Goal: Task Accomplishment & Management: Complete application form

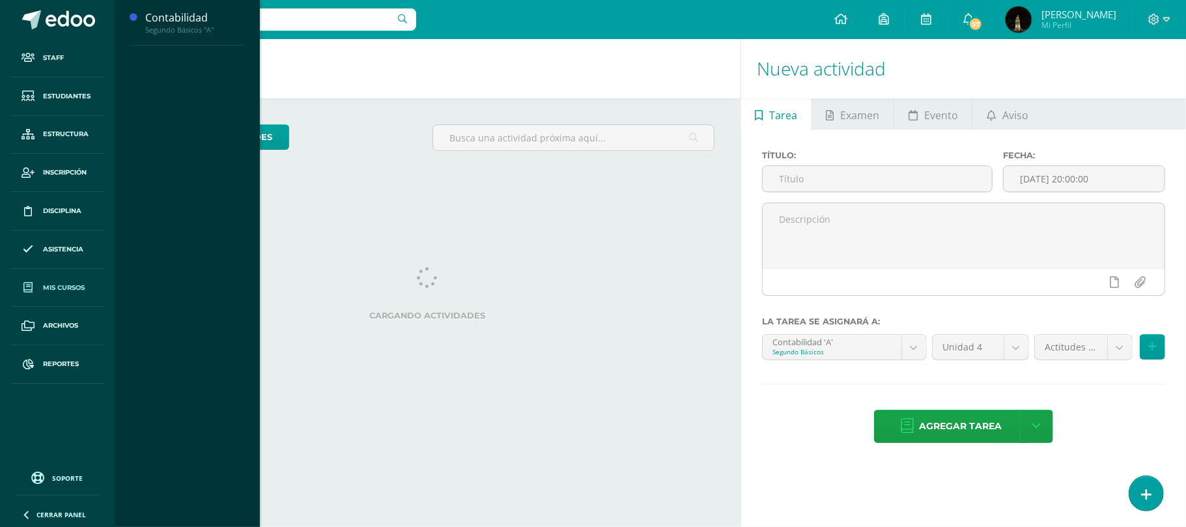
click at [61, 289] on span "Mis cursos" at bounding box center [64, 288] width 42 height 10
click at [178, 17] on div "Contabilidad" at bounding box center [194, 17] width 99 height 15
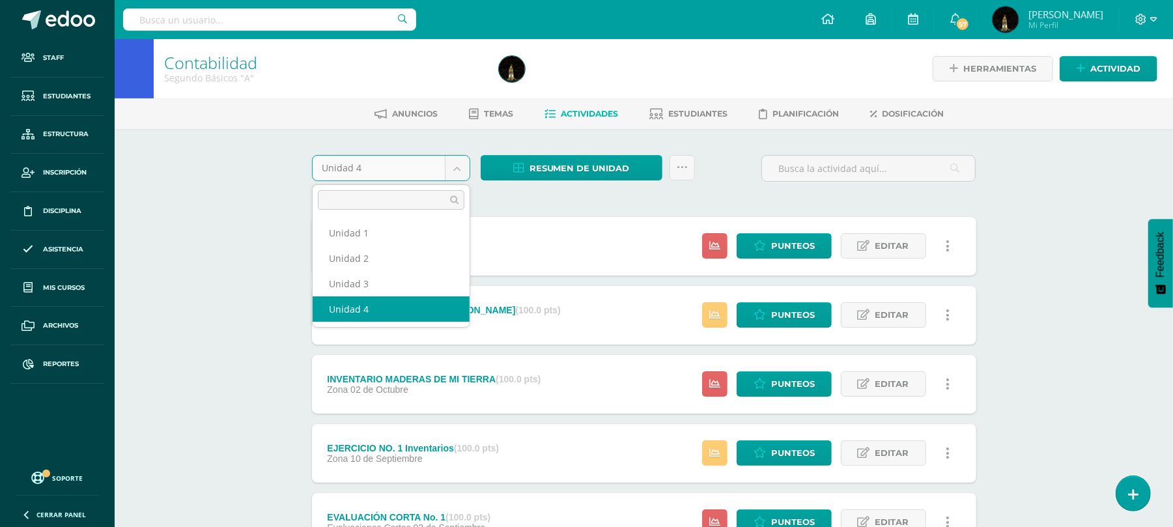
click at [451, 172] on body "Staff Estudiantes Estructura Inscripción Disciplina Asistencia Mis cursos Archi…" at bounding box center [586, 489] width 1173 height 979
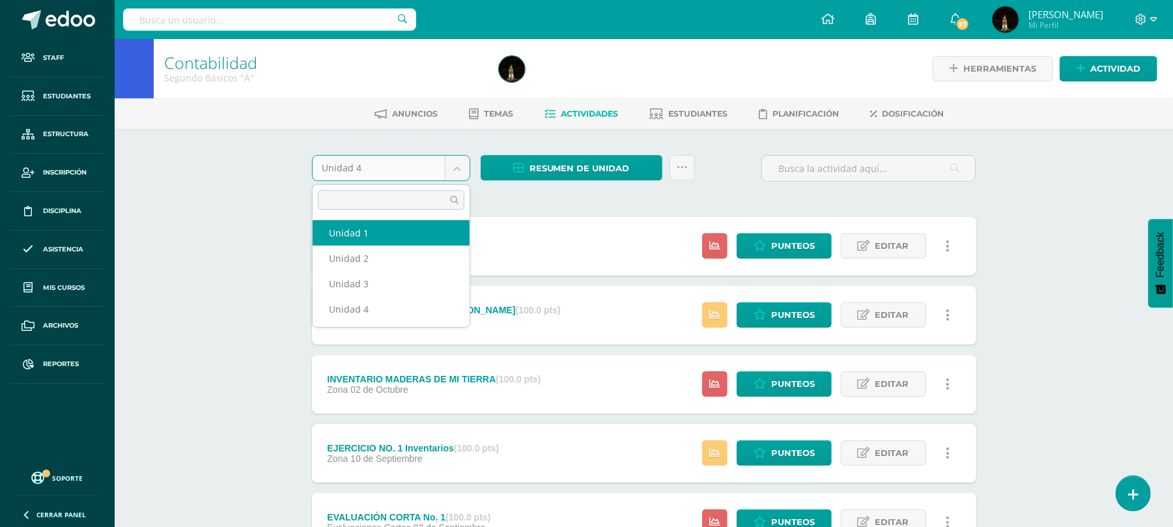
select select "Unidad 1"
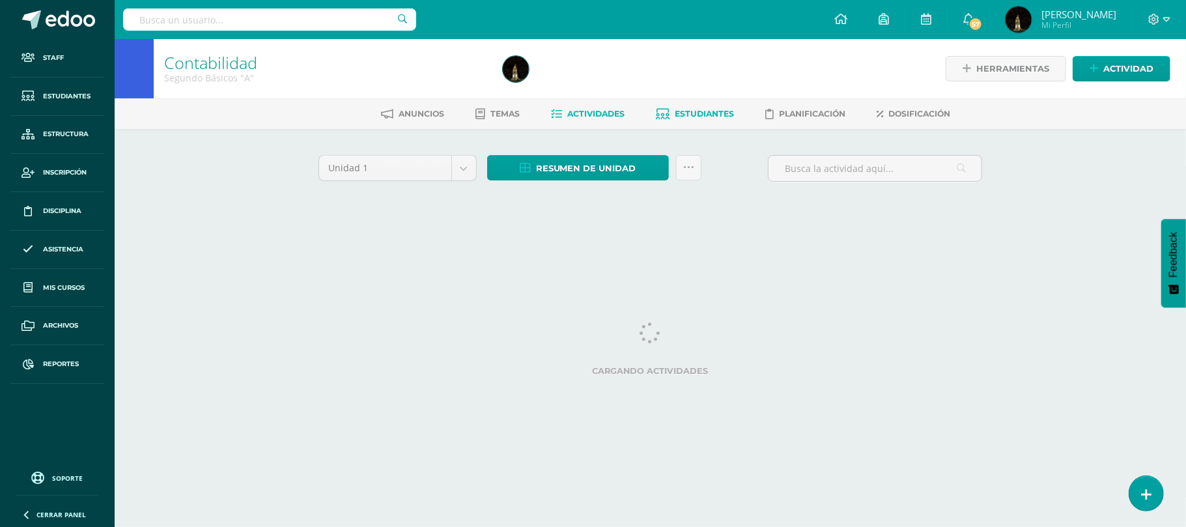
click at [695, 115] on span "Estudiantes" at bounding box center [704, 114] width 59 height 10
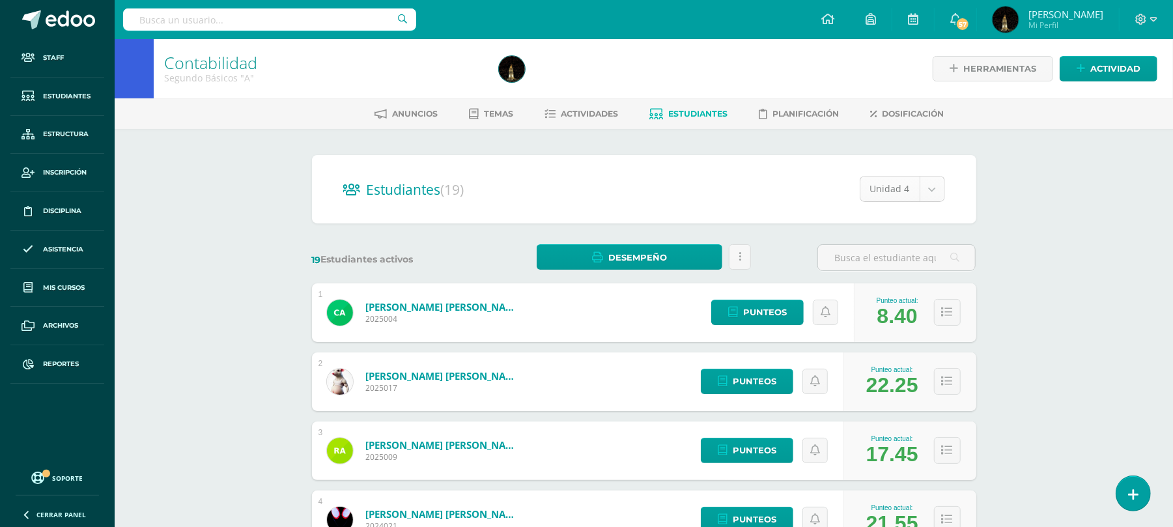
click at [926, 188] on body "Staff Estudiantes Estructura Inscripción Disciplina Asistencia Mis cursos Archi…" at bounding box center [586, 522] width 1173 height 1045
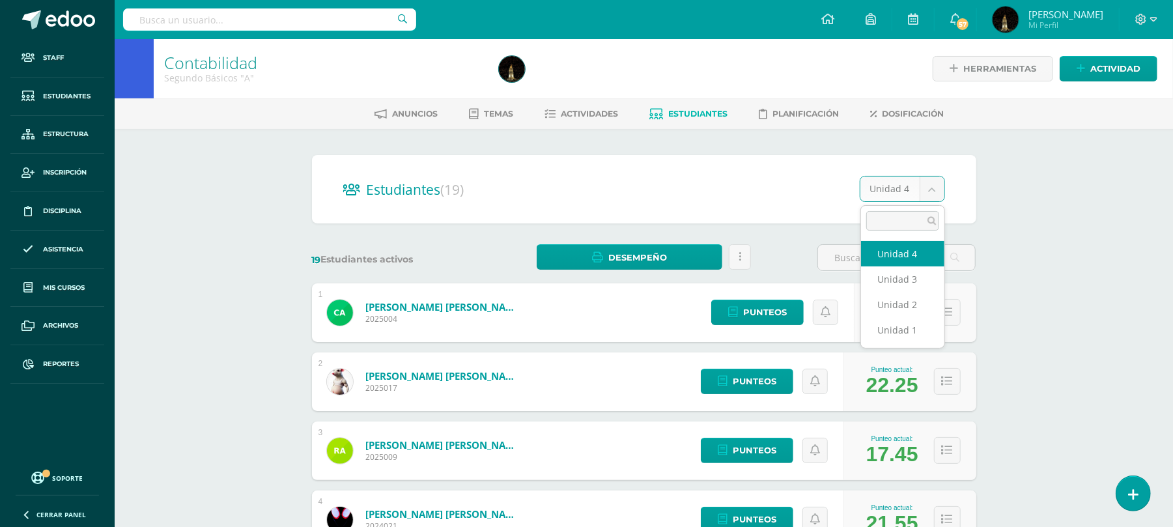
select select "/dashboard/teacher/section/2668/students/?unit=157285"
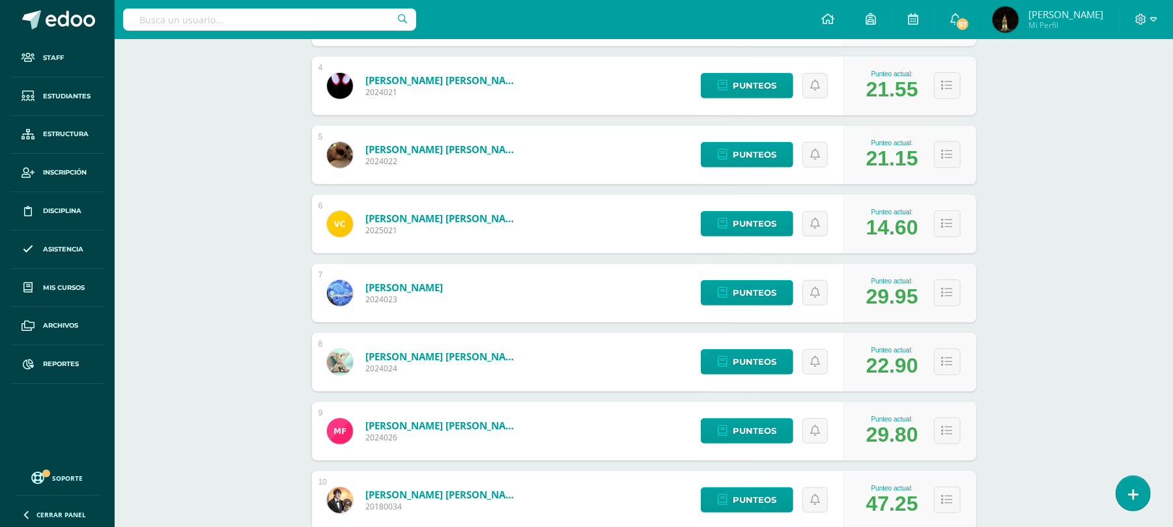
scroll to position [517, 0]
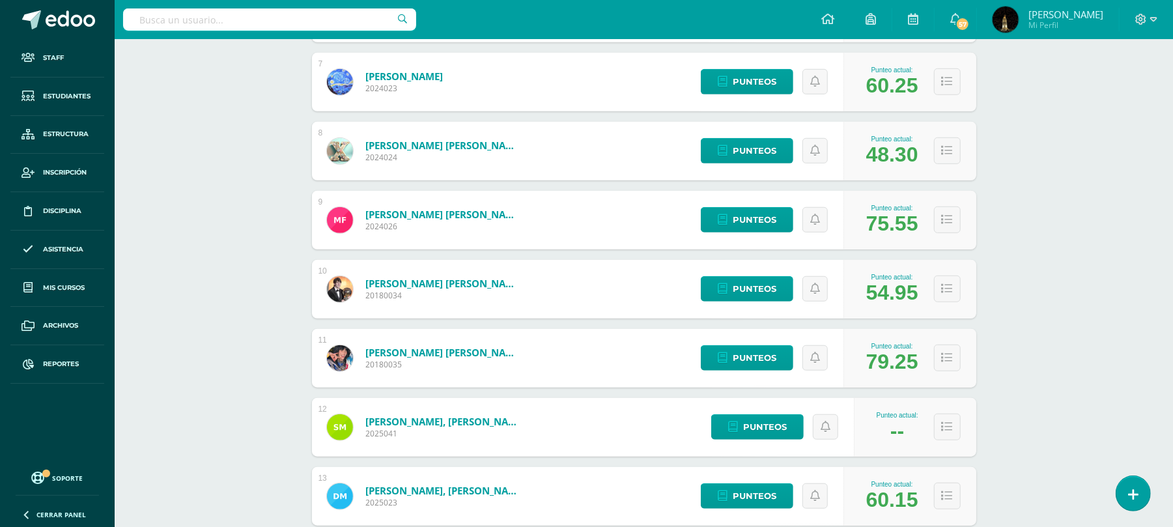
scroll to position [777, 0]
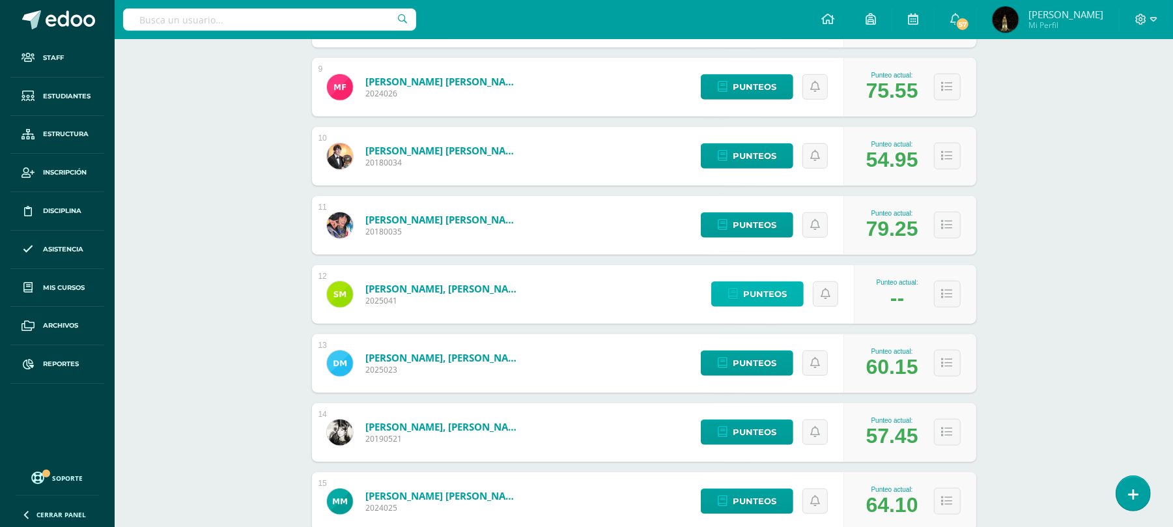
click at [774, 293] on span "Punteos" at bounding box center [765, 294] width 44 height 24
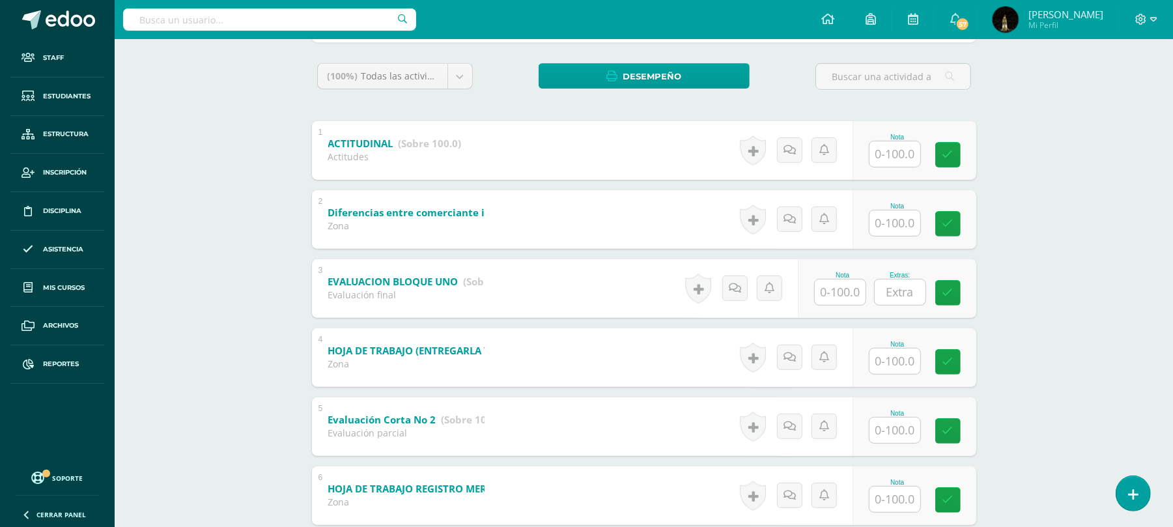
scroll to position [173, 0]
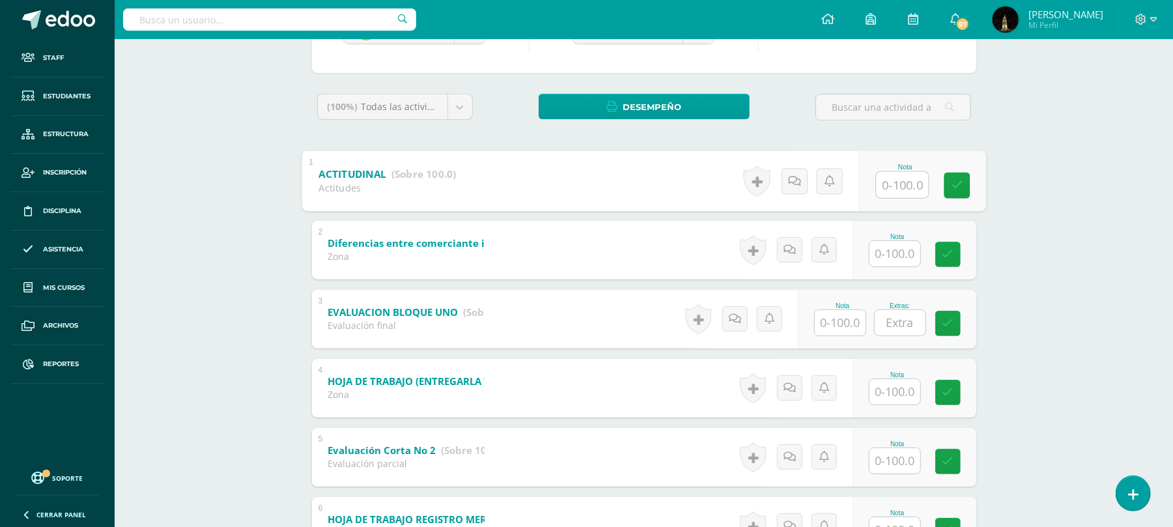
click at [912, 182] on input "text" at bounding box center [902, 184] width 52 height 26
type input "62"
type input "6"
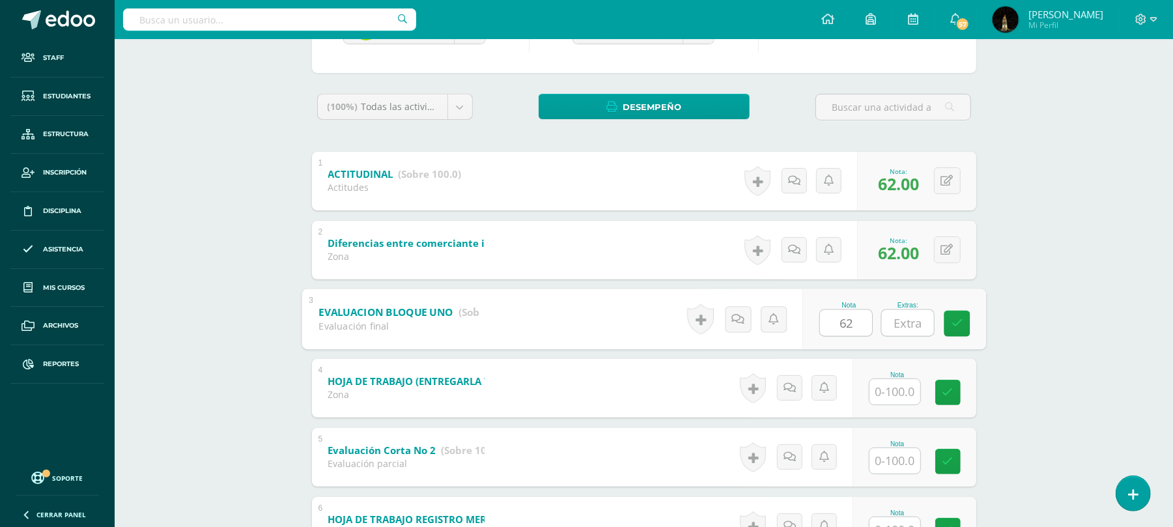
type input "62"
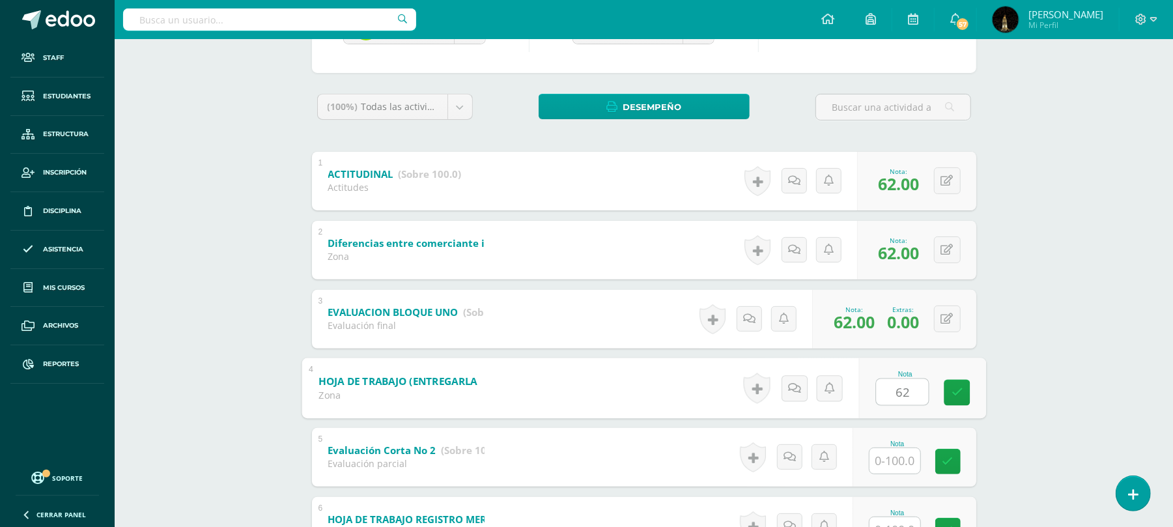
type input "62"
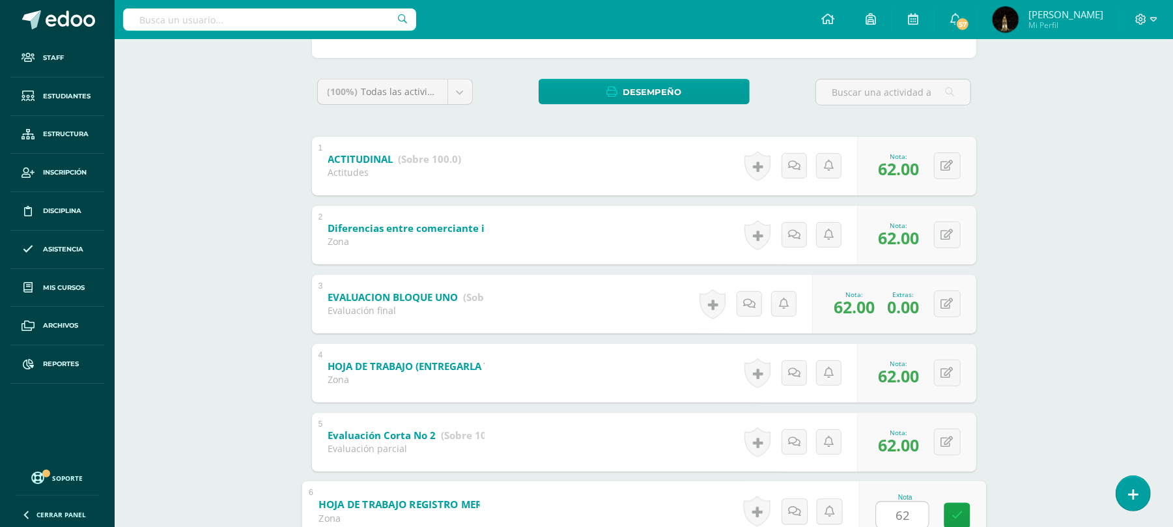
type input "62"
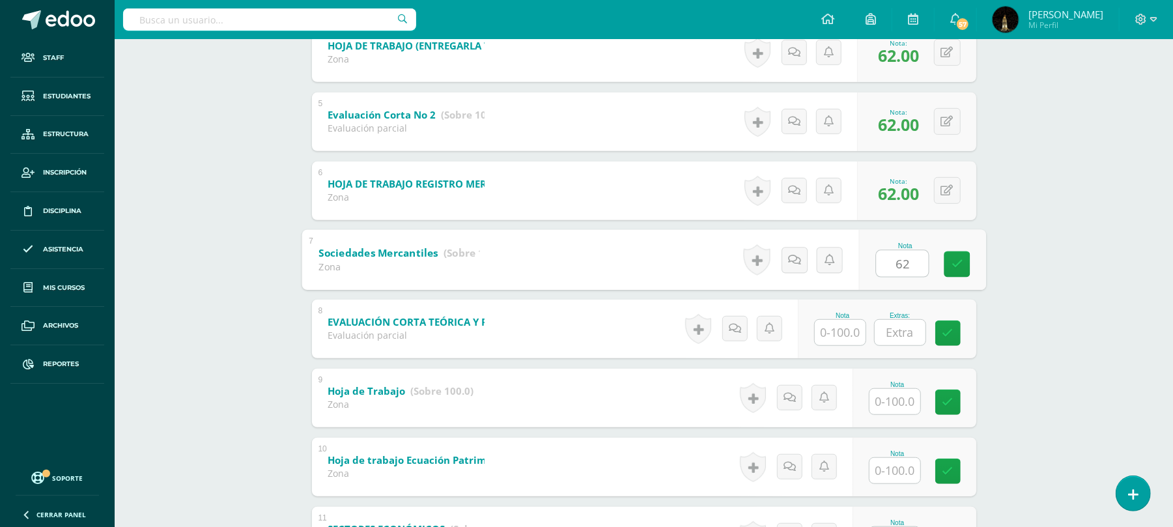
type input "62"
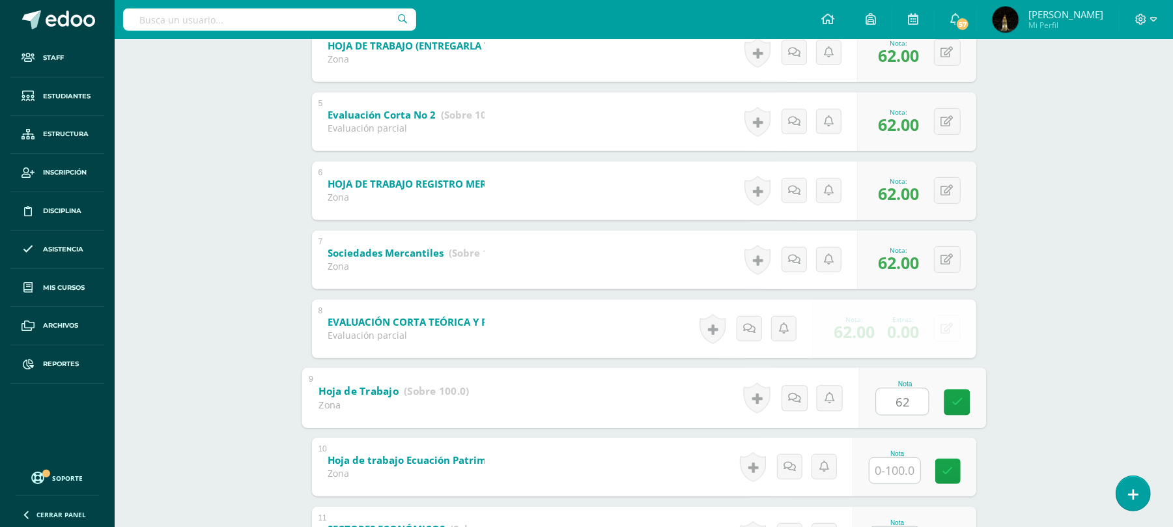
type input "62"
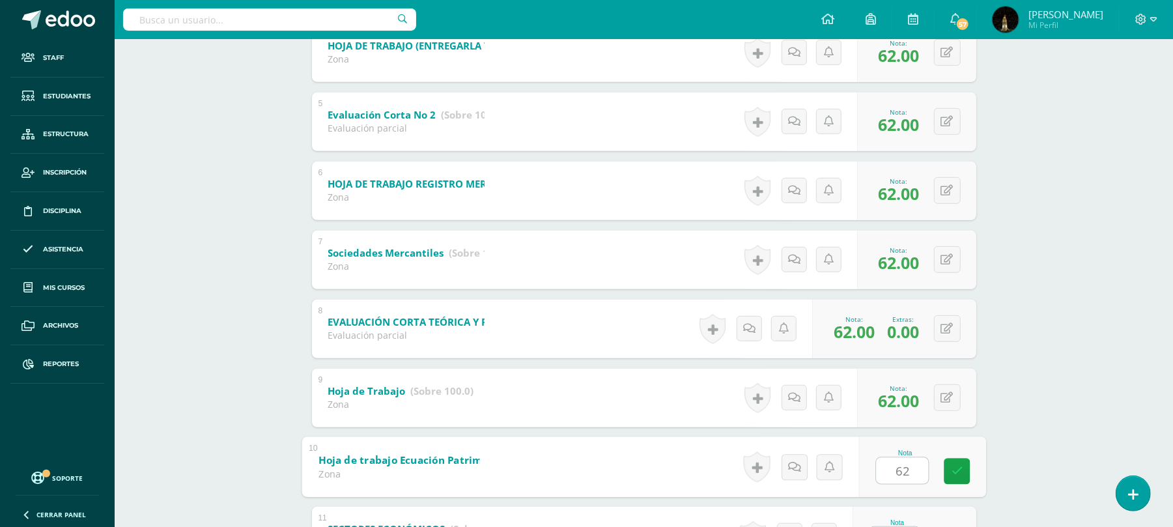
type input "62"
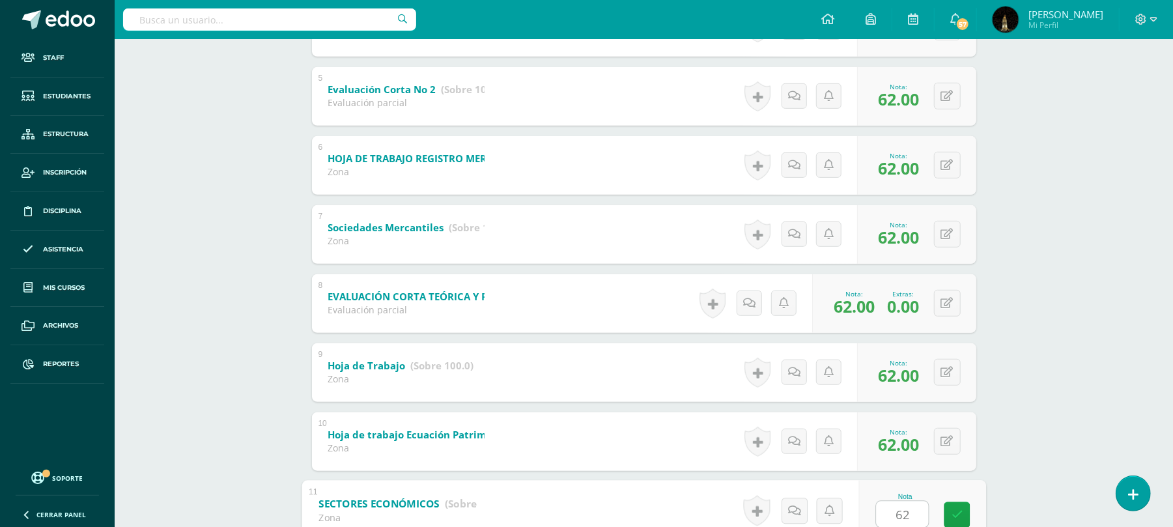
type input "62"
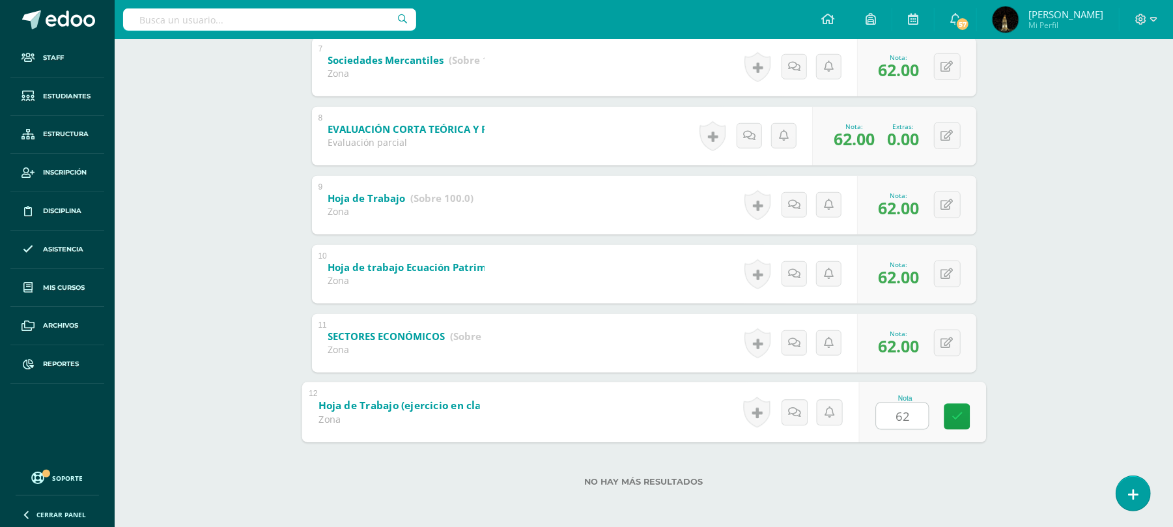
type input "62"
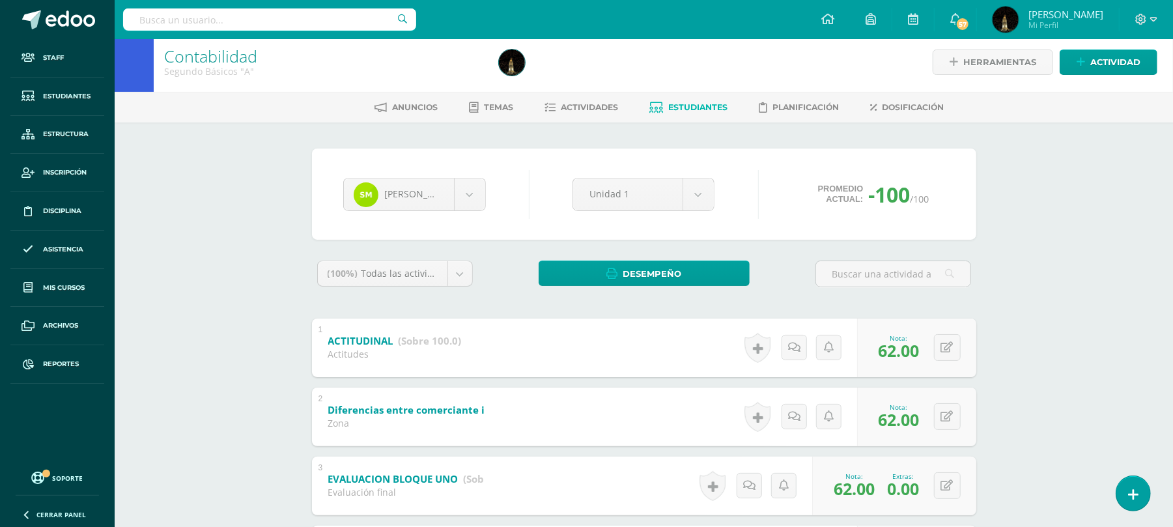
scroll to position [0, 0]
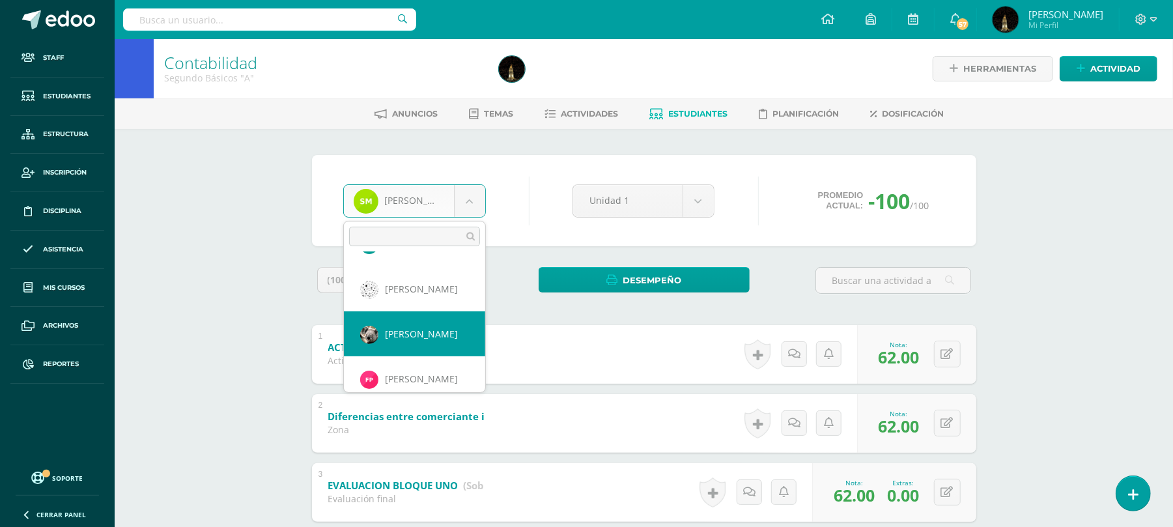
scroll to position [673, 0]
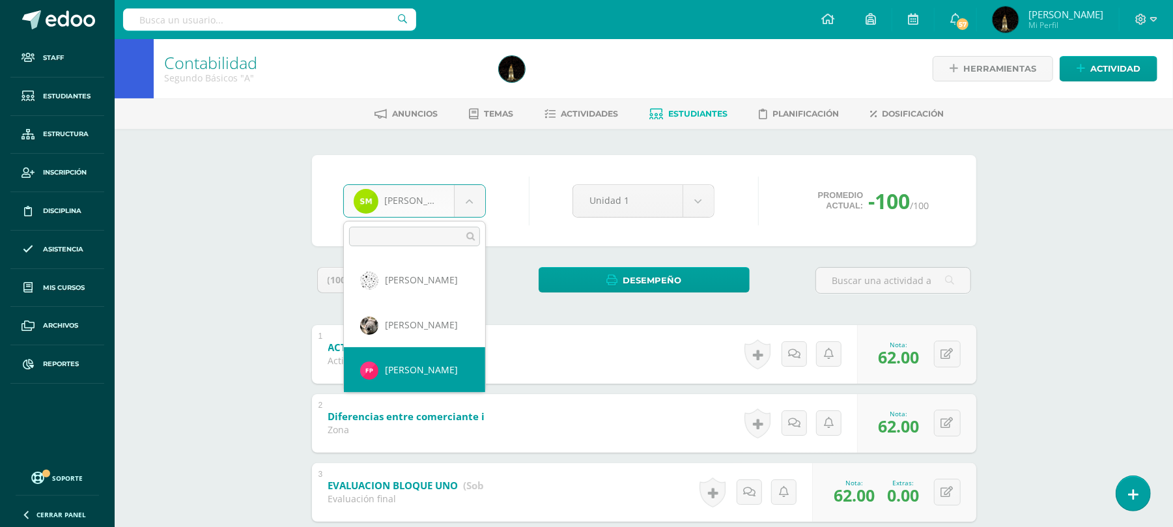
select select "637"
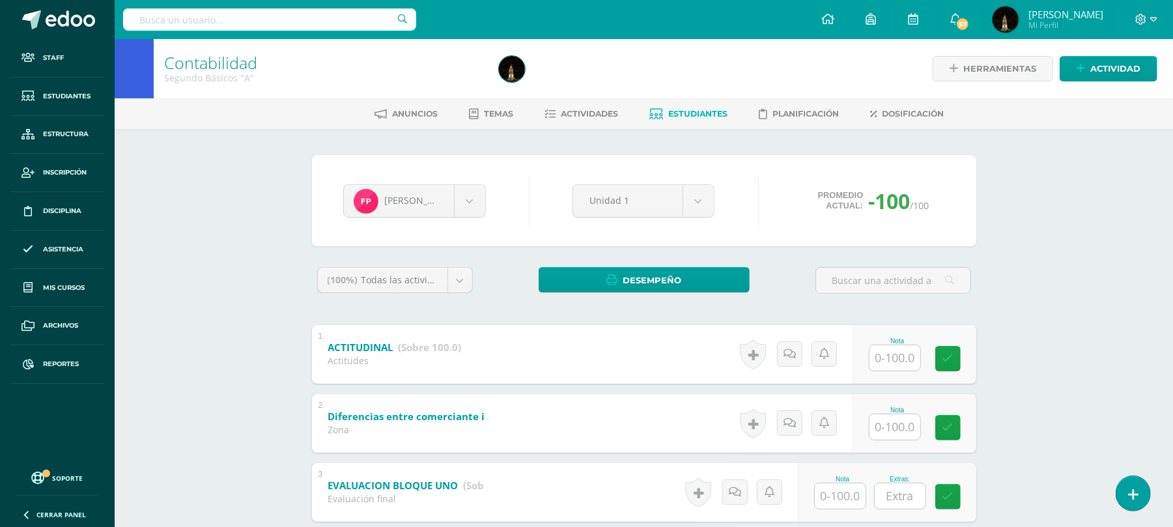
click at [895, 346] on input "text" at bounding box center [894, 357] width 51 height 25
type input "63"
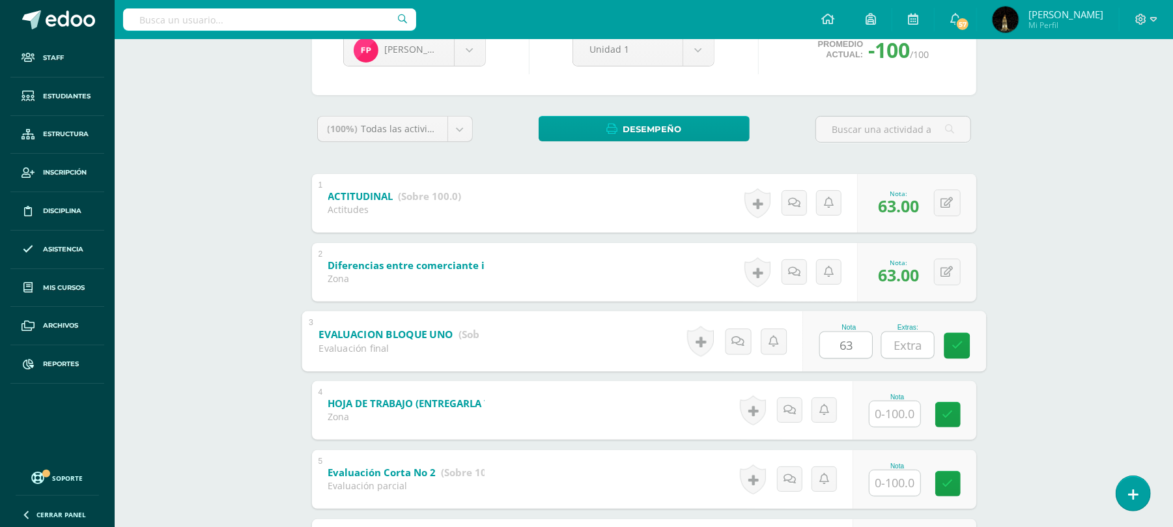
scroll to position [173, 0]
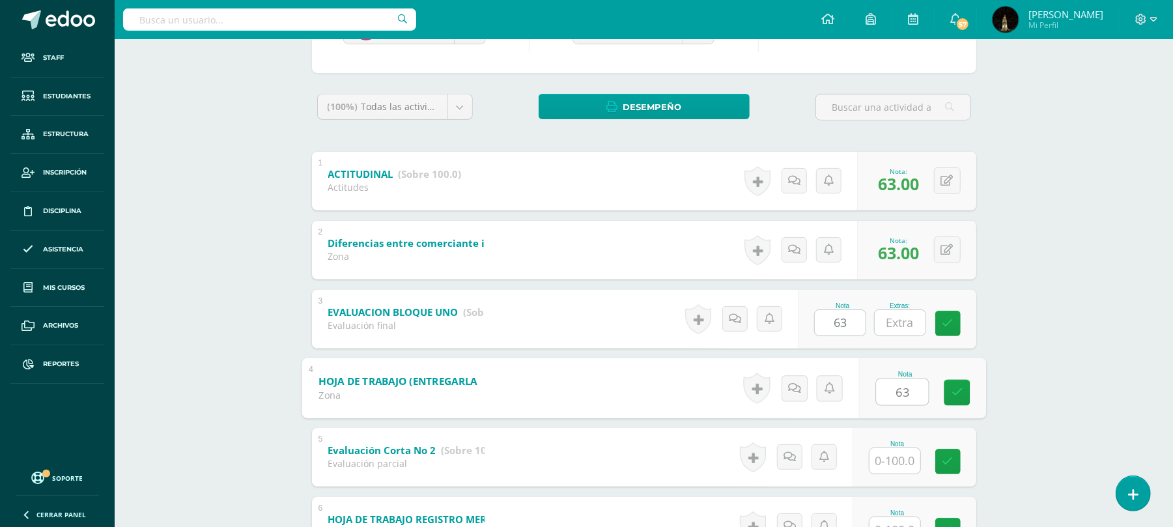
type input "63"
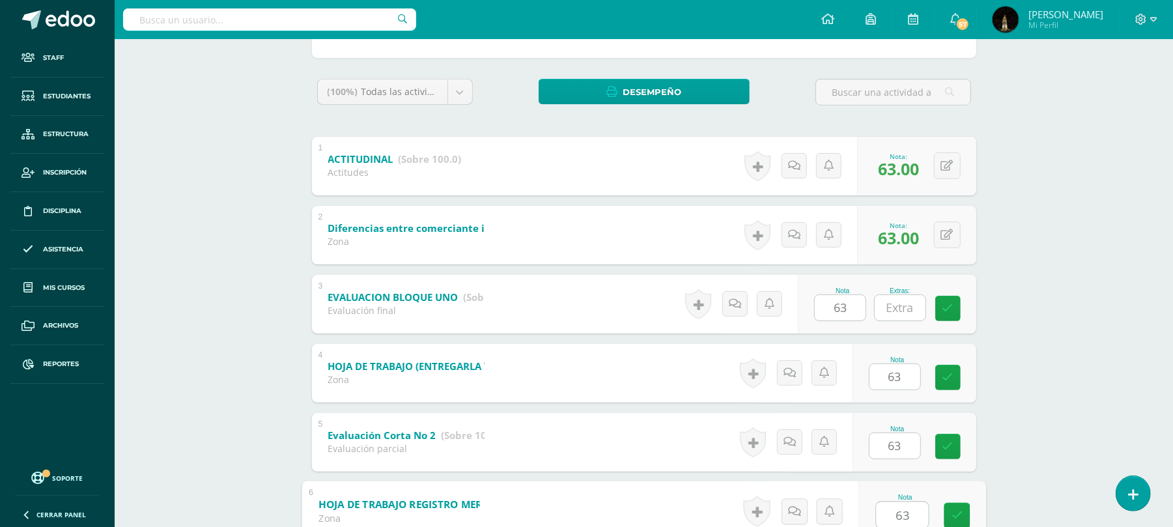
type input "63"
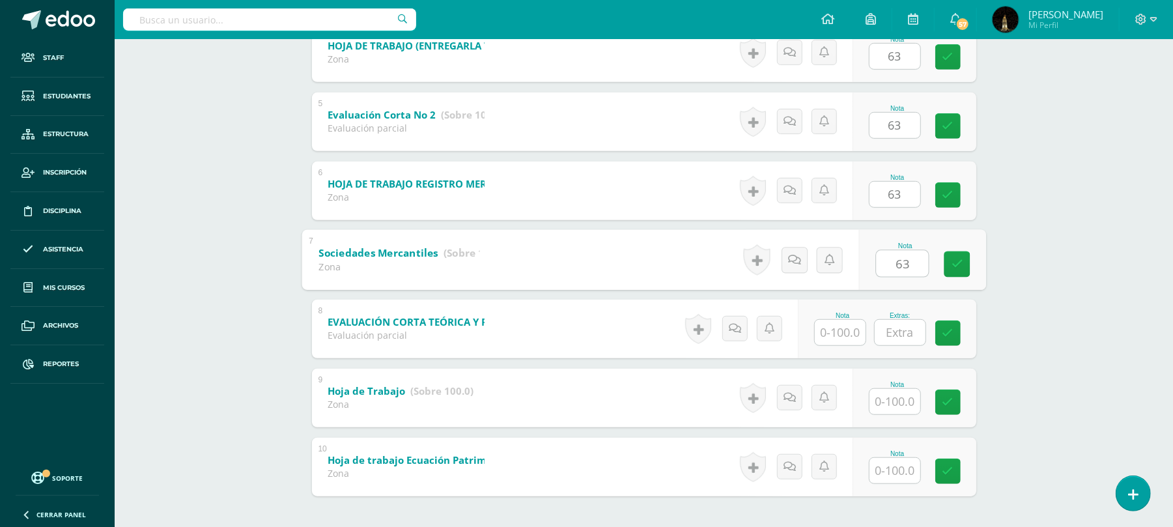
type input "63"
type input "6"
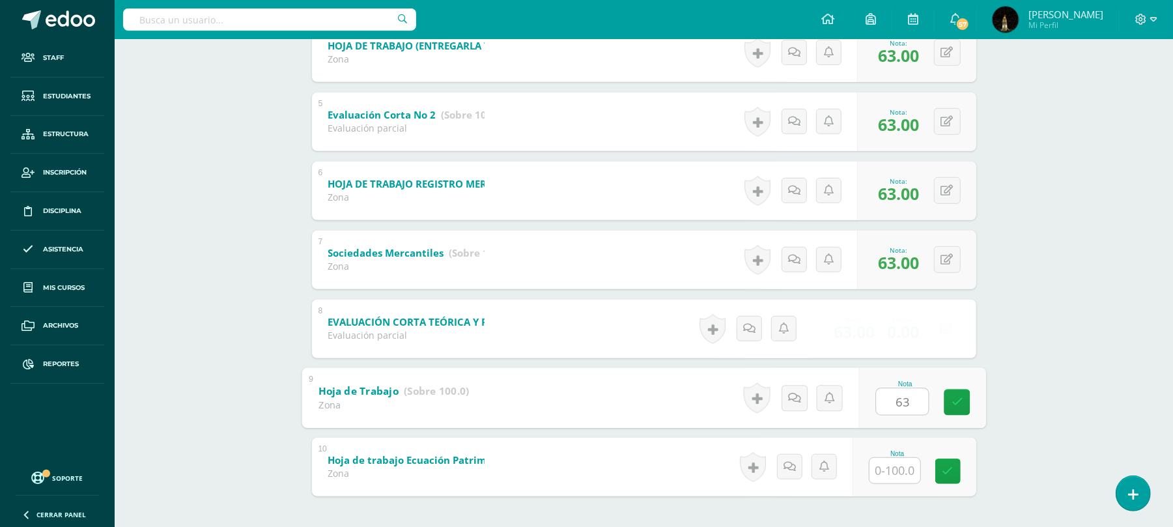
type input "63"
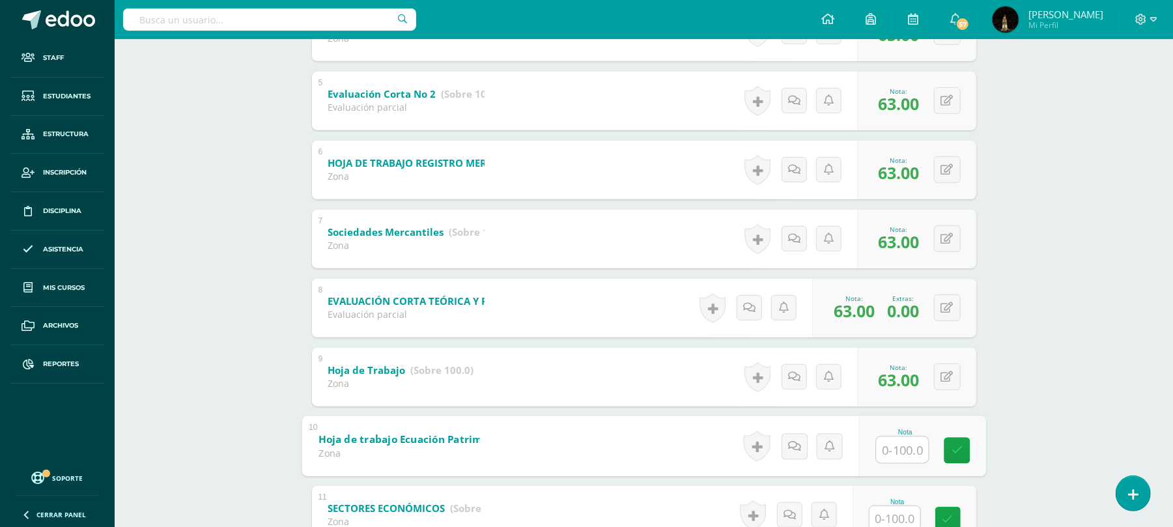
scroll to position [595, 0]
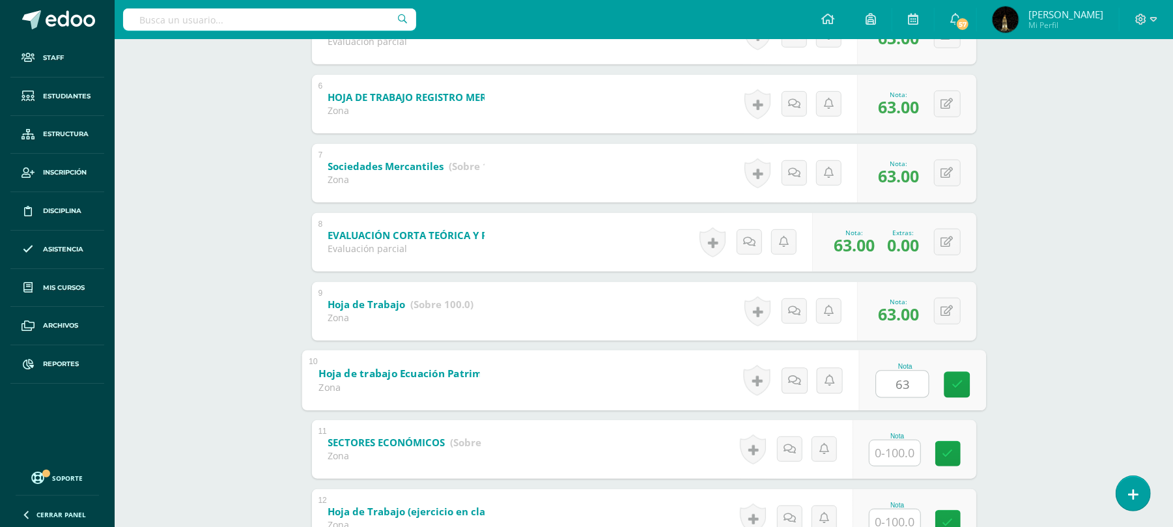
type input "63"
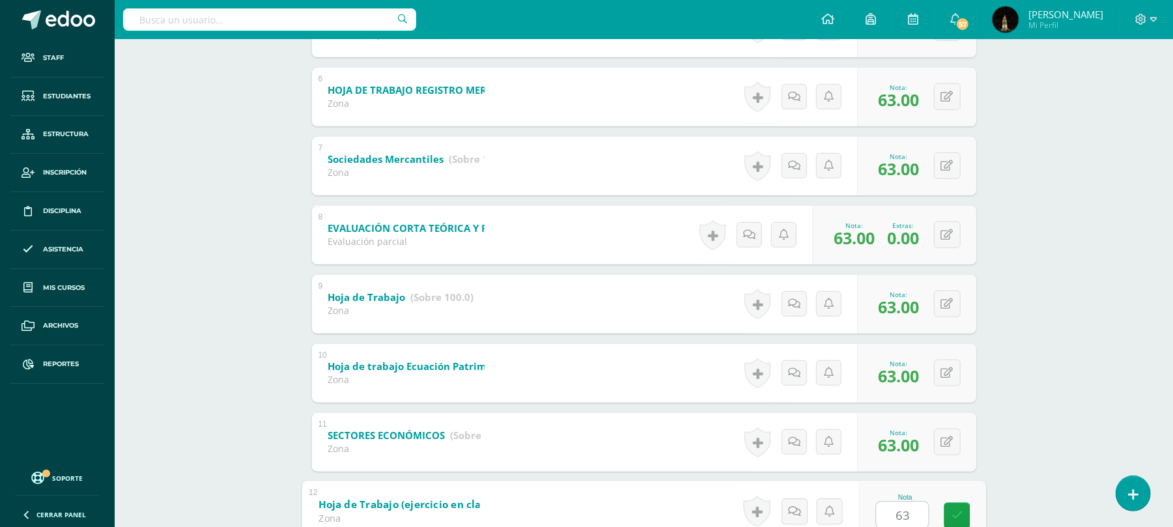
type input "63"
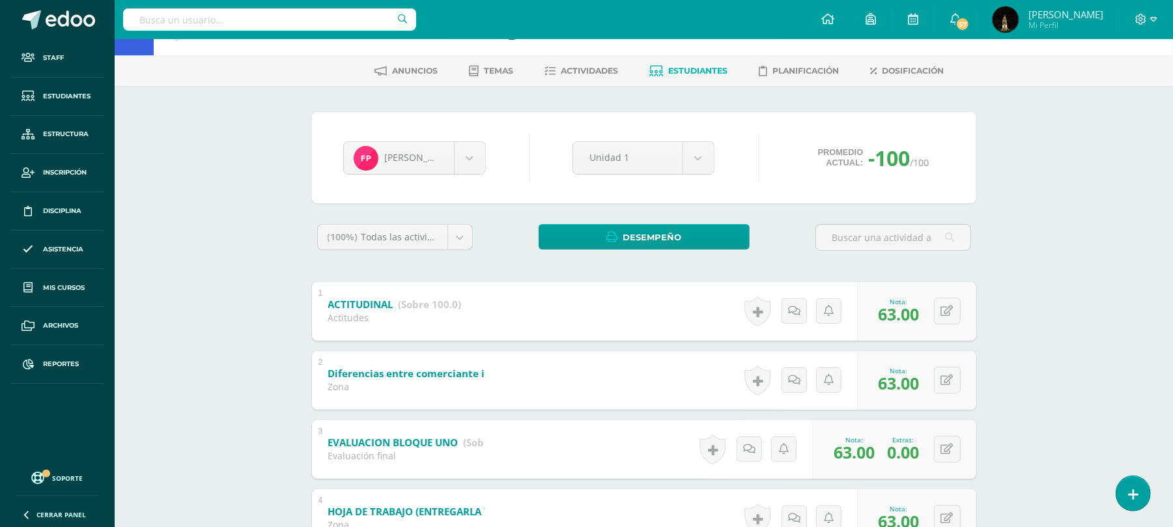
scroll to position [0, 0]
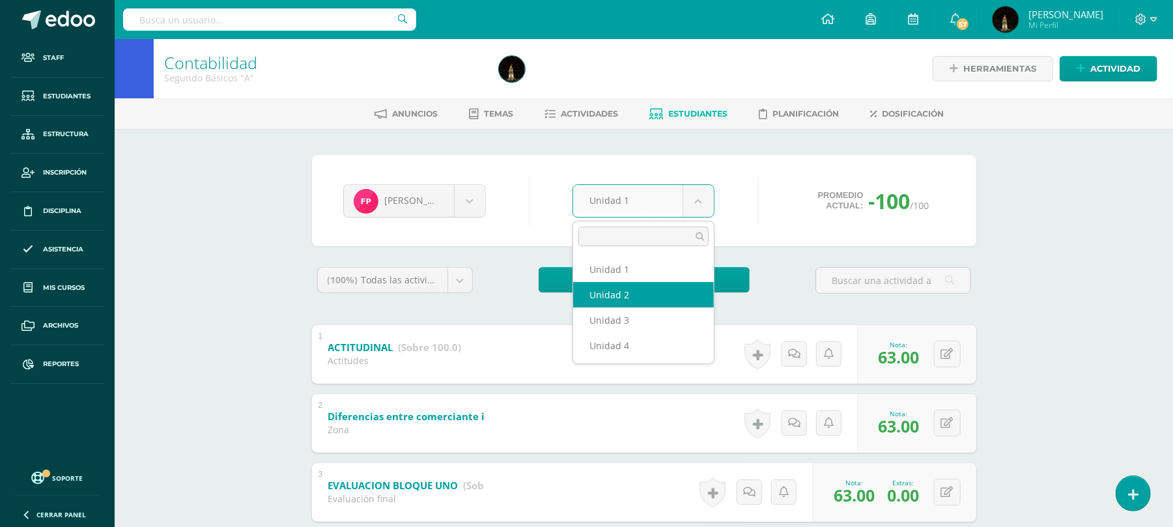
select select "Unidad 2"
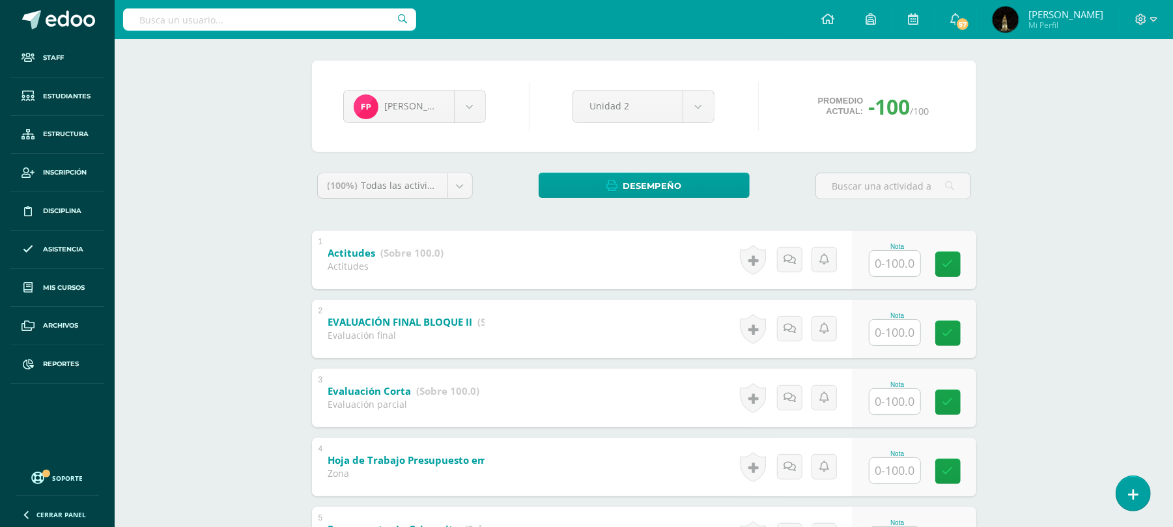
scroll to position [260, 0]
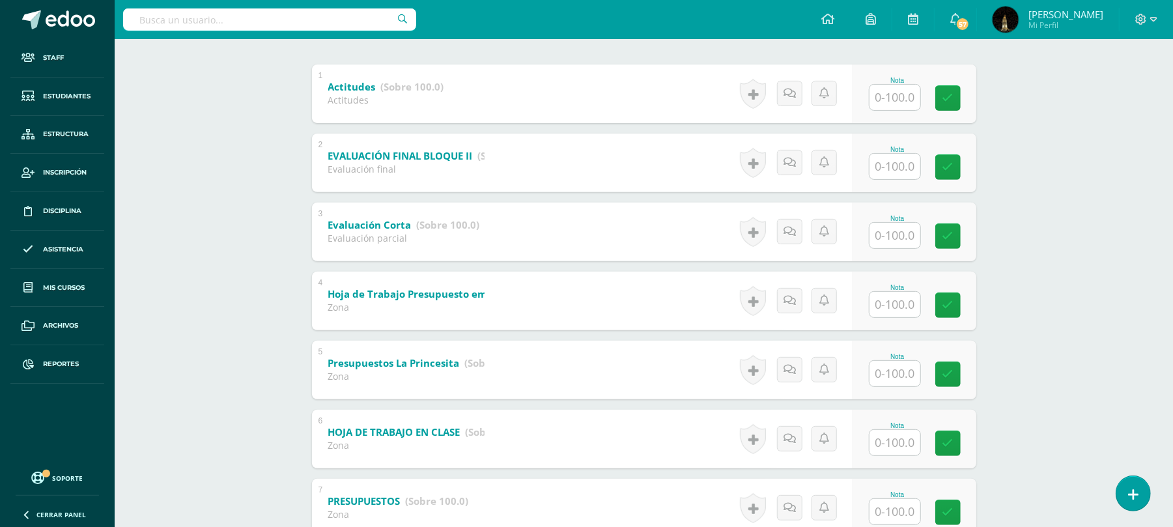
click at [896, 97] on input "text" at bounding box center [894, 97] width 51 height 25
type input "73"
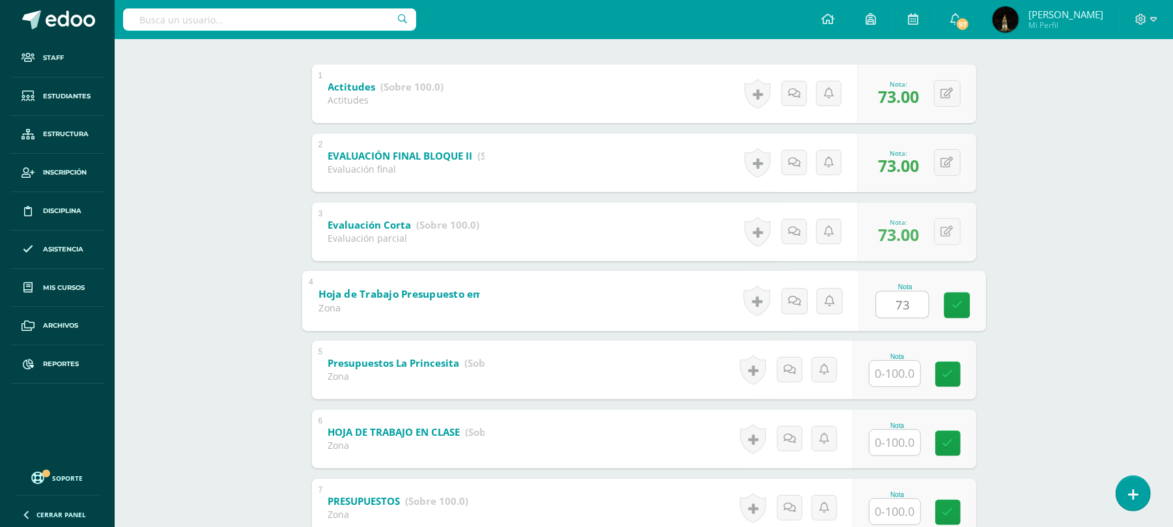
type input "73"
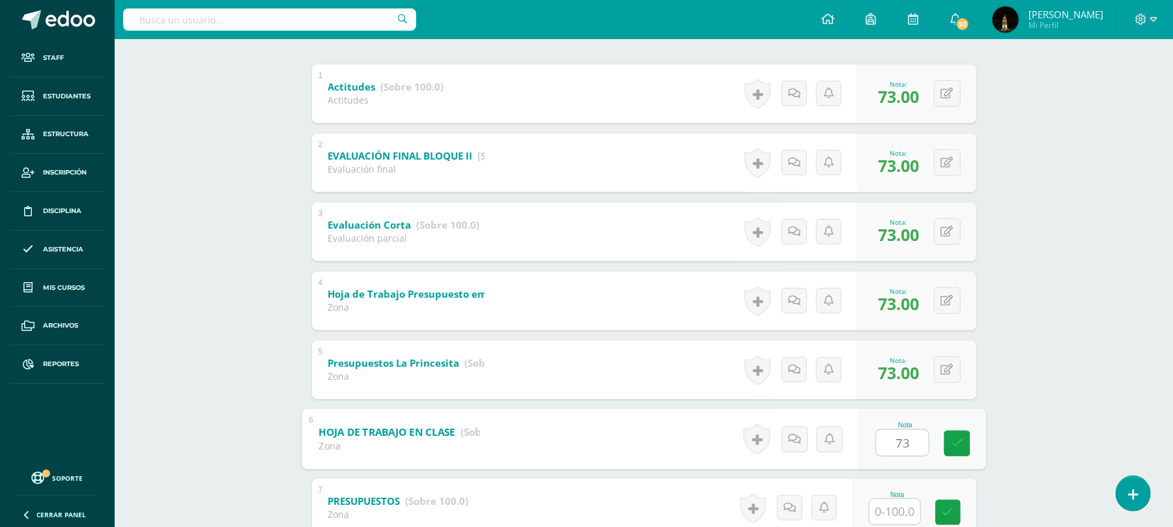
type input "73"
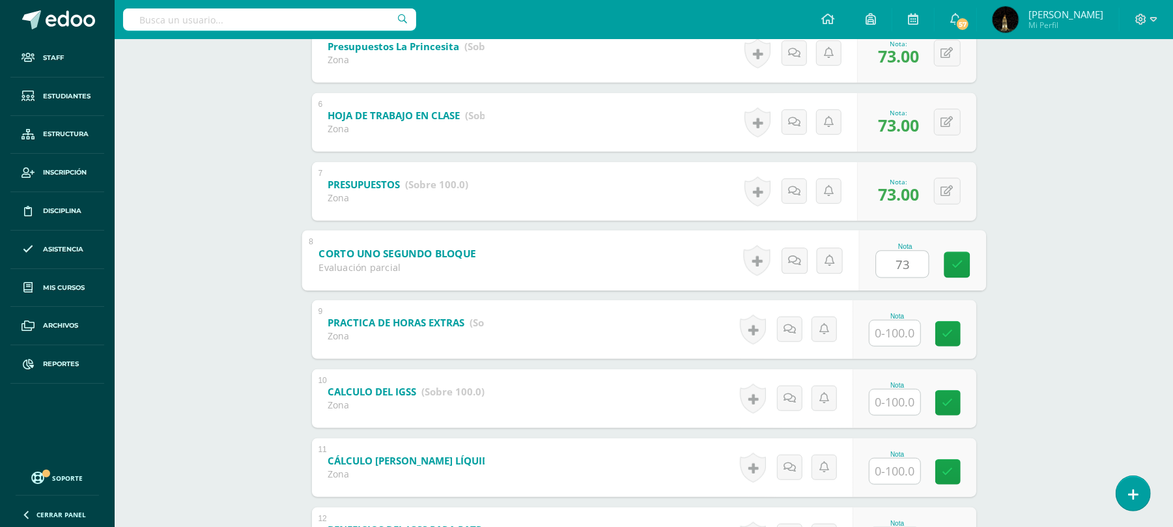
type input "73"
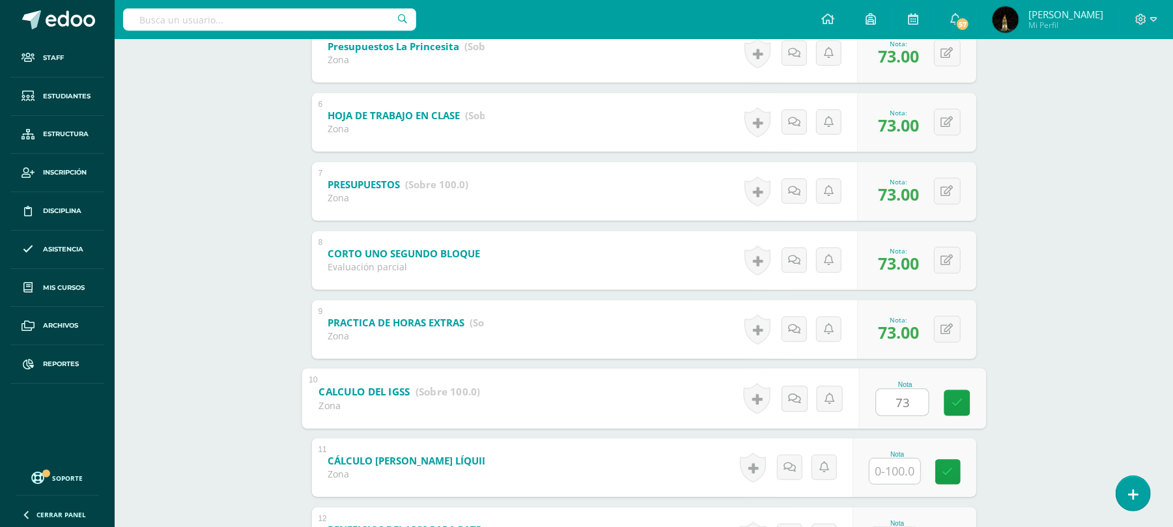
type input "73"
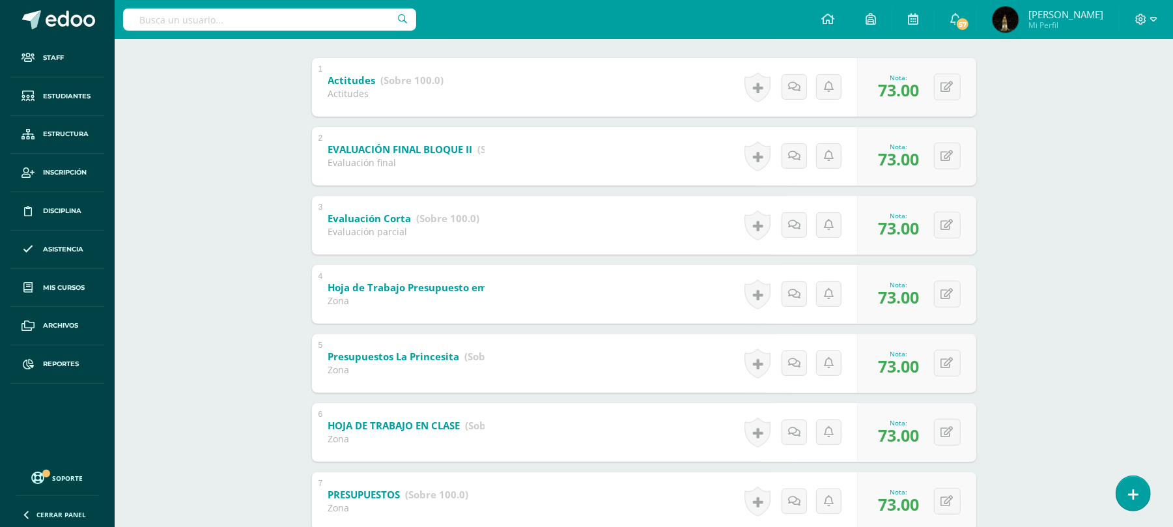
scroll to position [0, 0]
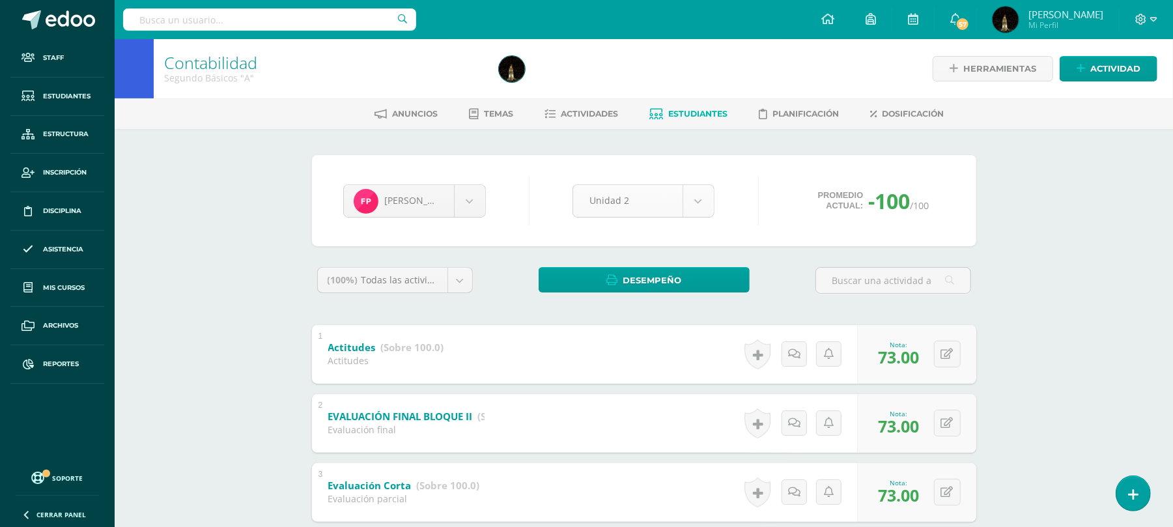
type input "73"
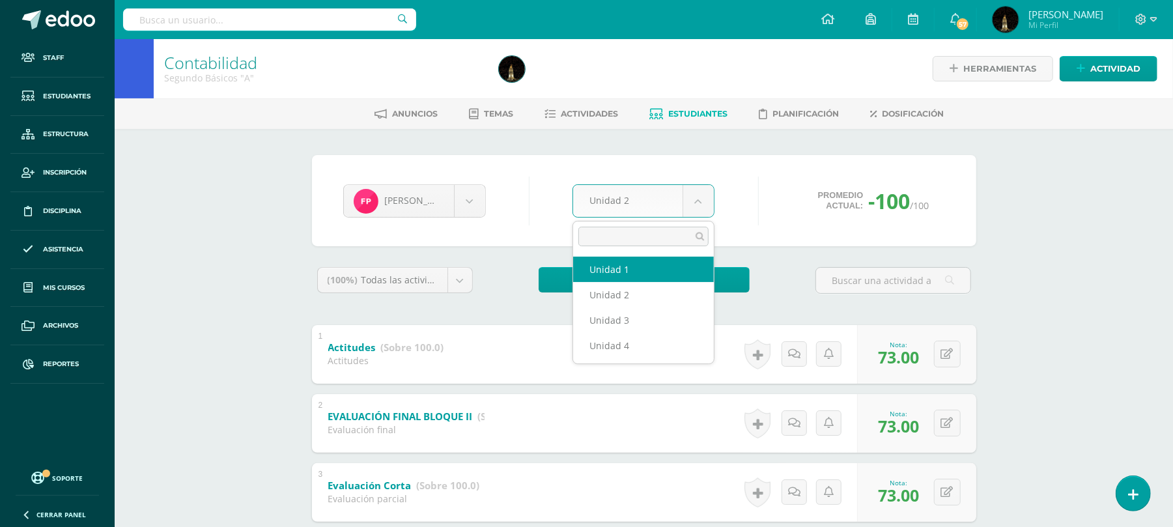
select select "Unidad 1"
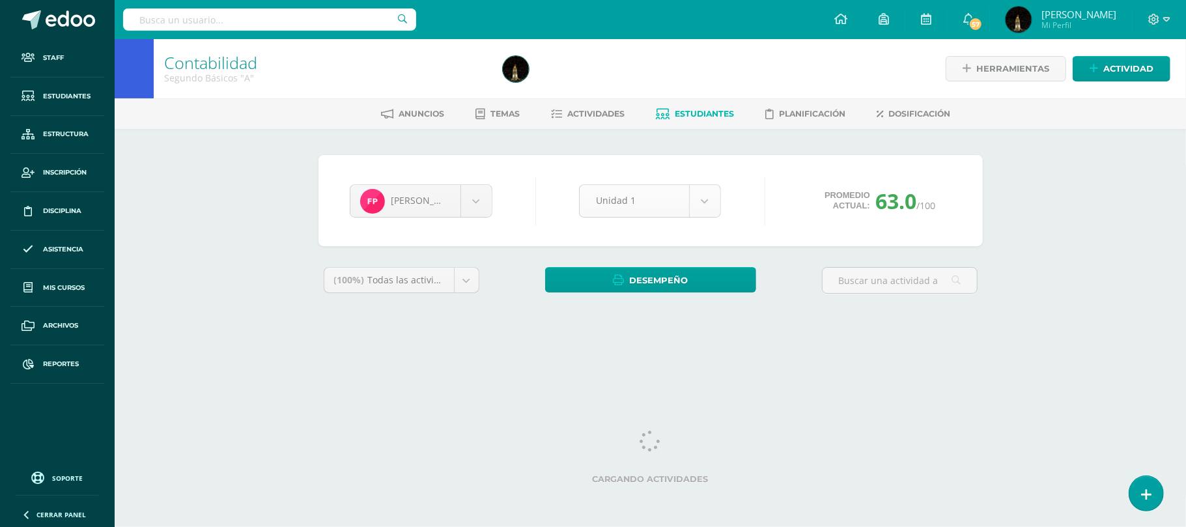
click at [702, 201] on body "Staff Estudiantes Estructura Inscripción Disciplina Asistencia Mis cursos Archi…" at bounding box center [593, 175] width 1186 height 351
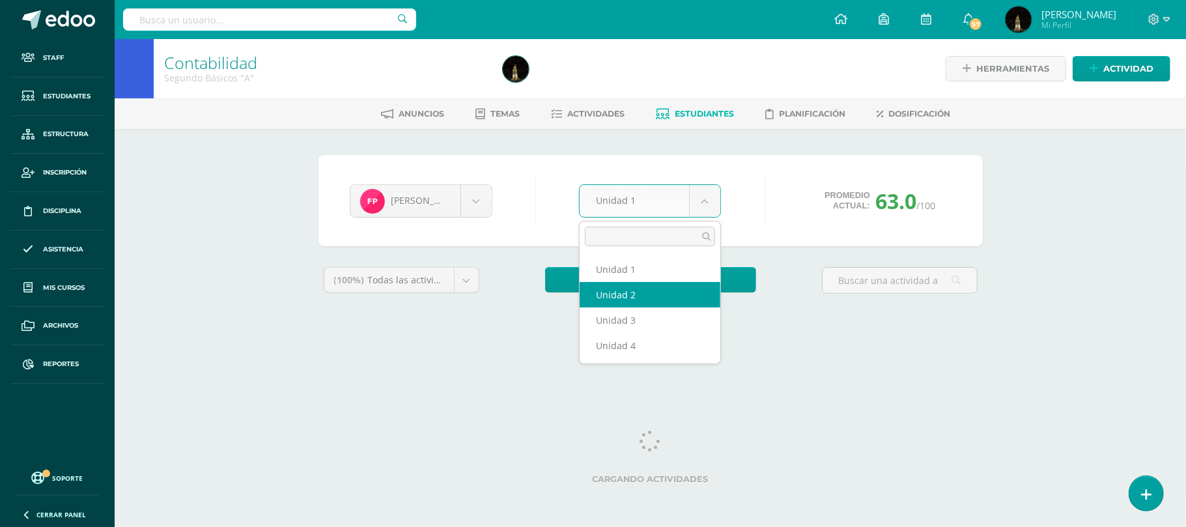
select select "Unidad 2"
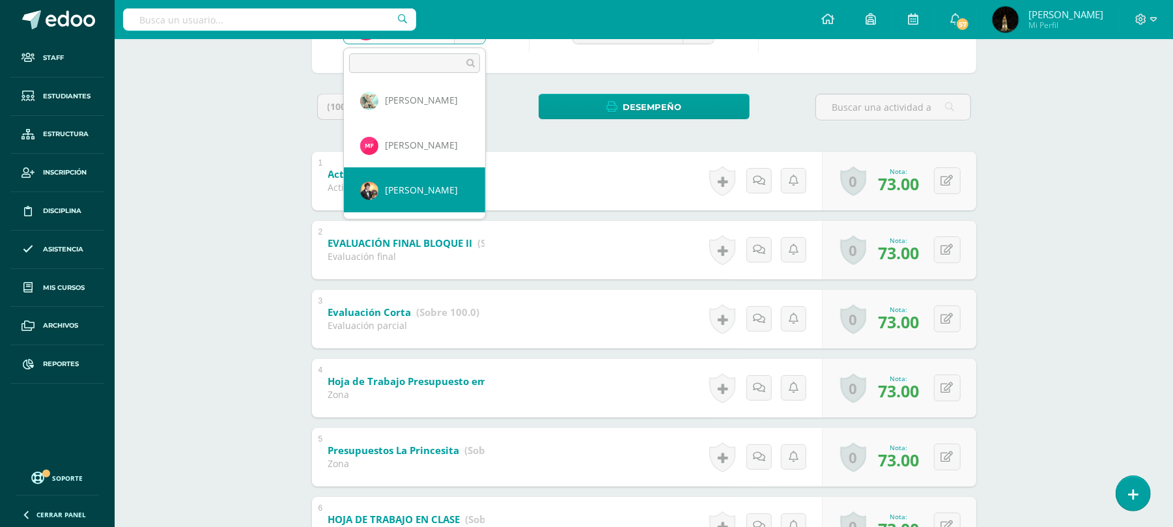
scroll to position [407, 0]
select select "638"
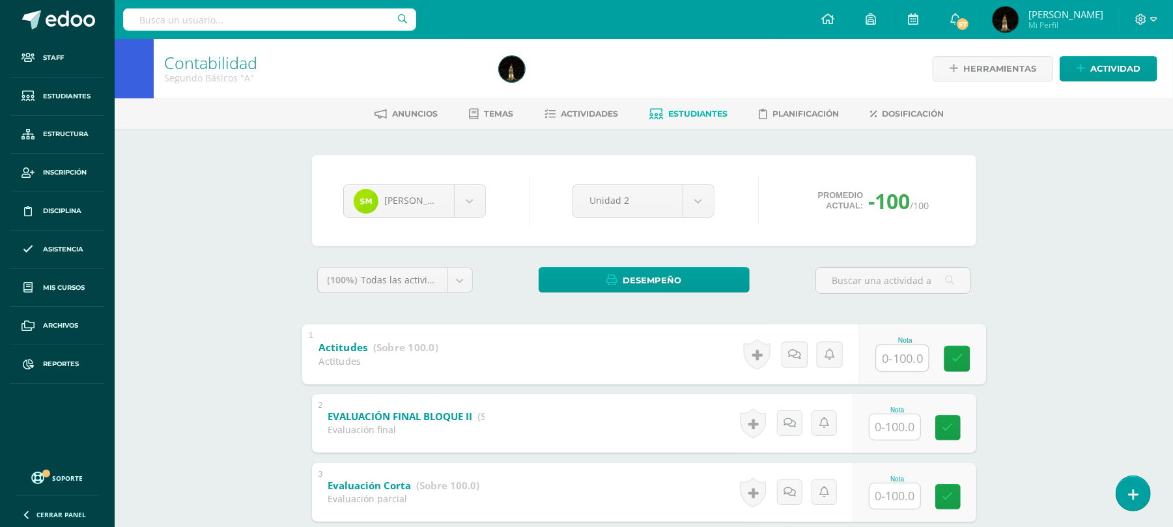
click at [909, 353] on input "text" at bounding box center [902, 357] width 52 height 26
type input "56"
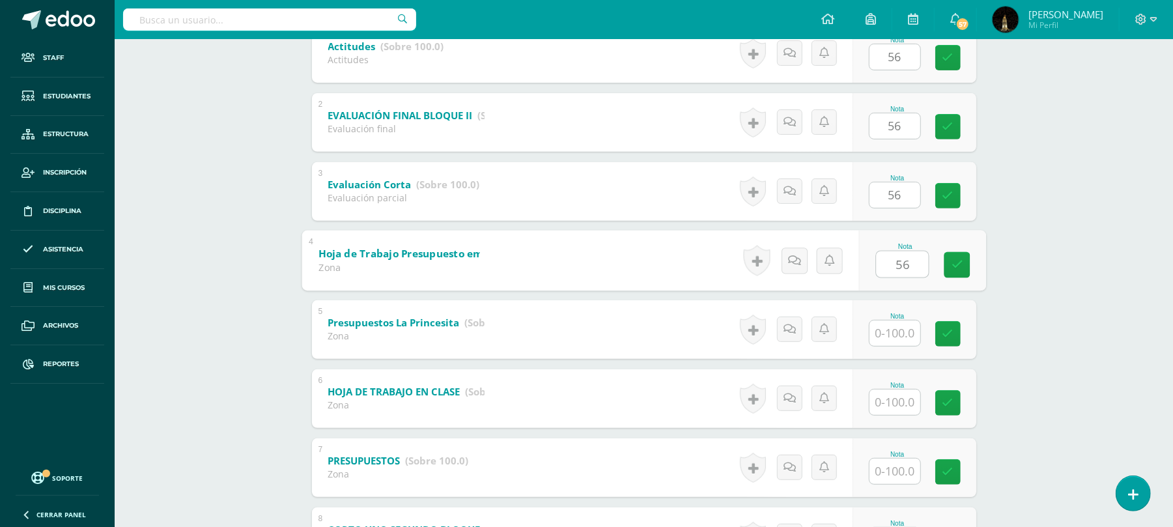
type input "56"
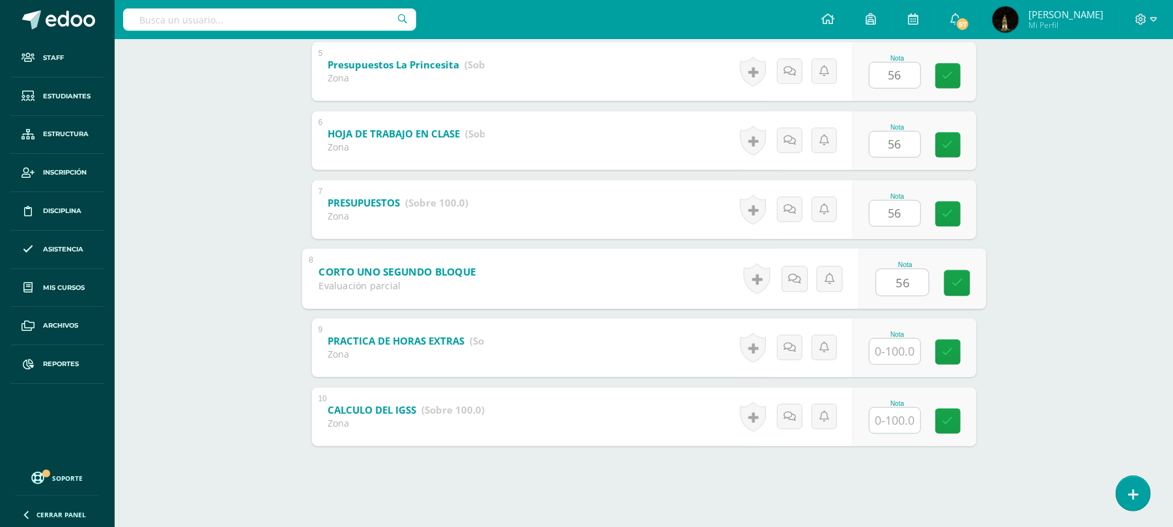
type input "56"
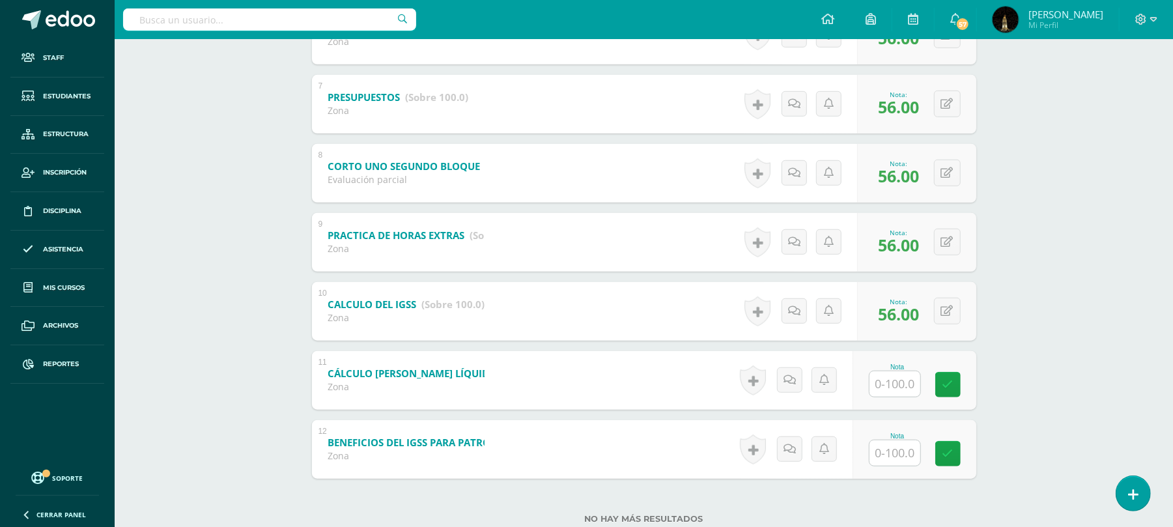
scroll to position [701, 0]
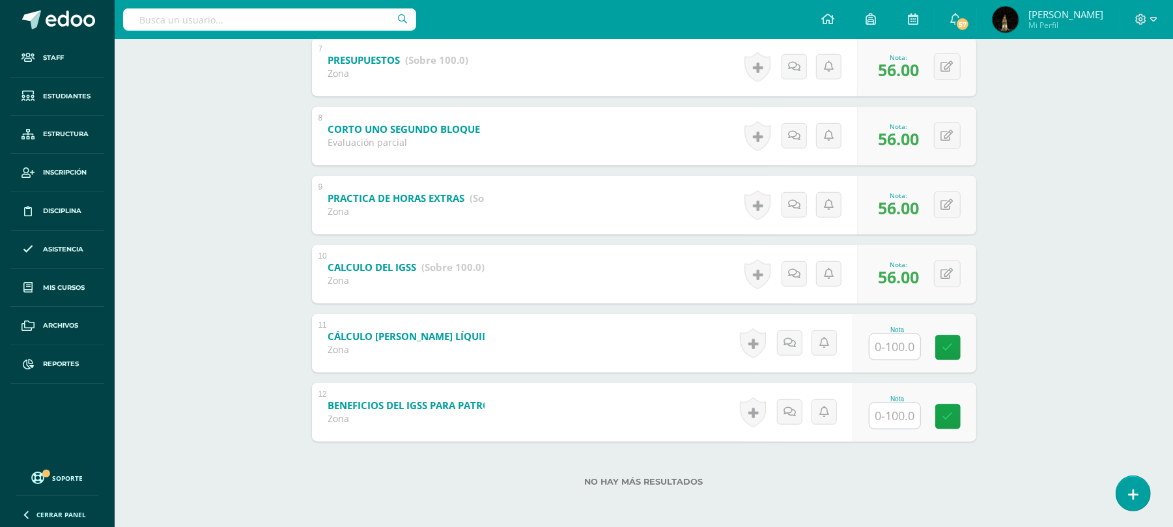
click at [904, 347] on input "text" at bounding box center [894, 346] width 51 height 25
type input "56"
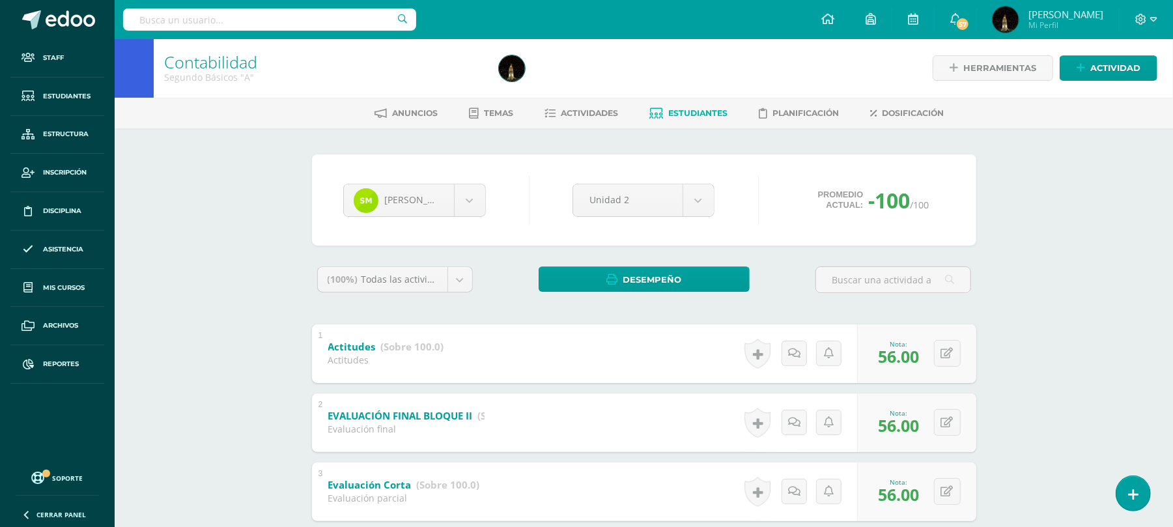
scroll to position [0, 0]
click at [830, 20] on icon at bounding box center [827, 19] width 13 height 12
